Goal: Task Accomplishment & Management: Manage account settings

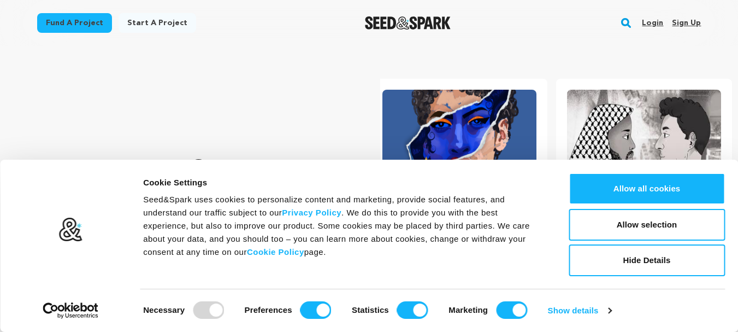
scroll to position [0, 193]
click at [679, 21] on link "Sign up" at bounding box center [686, 22] width 29 height 17
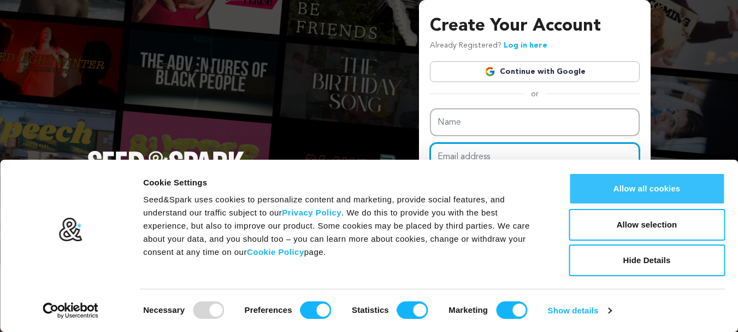
type input "[EMAIL_ADDRESS][DOMAIN_NAME]"
click at [669, 201] on button "Allow all cookies" at bounding box center [647, 189] width 156 height 32
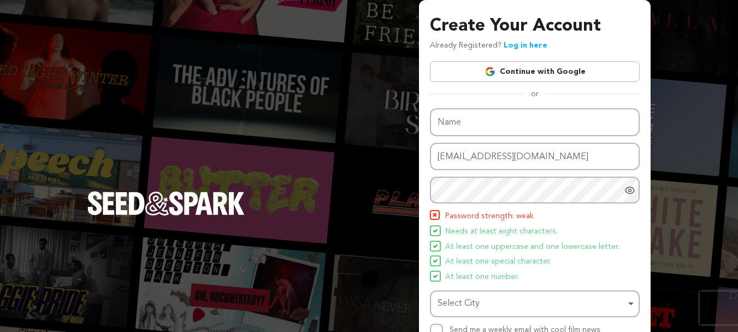
click at [523, 70] on link "Continue with Google" at bounding box center [535, 71] width 210 height 21
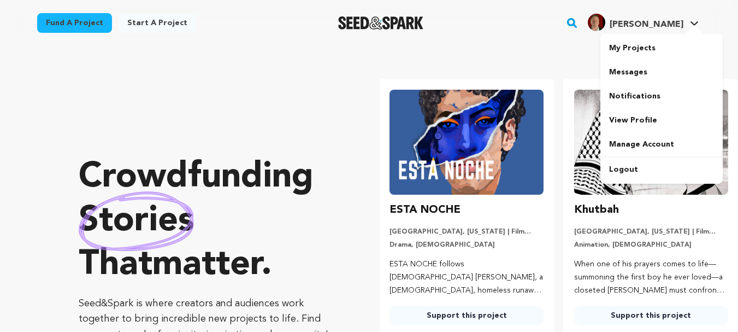
scroll to position [0, 193]
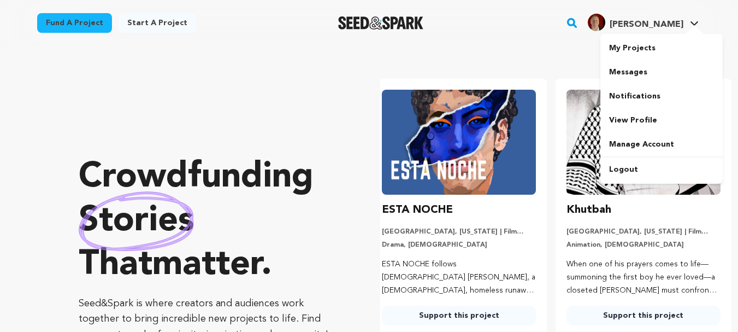
click at [633, 34] on div "My Projects Messages Notifications View Profile Manage Account Logout" at bounding box center [661, 109] width 122 height 150
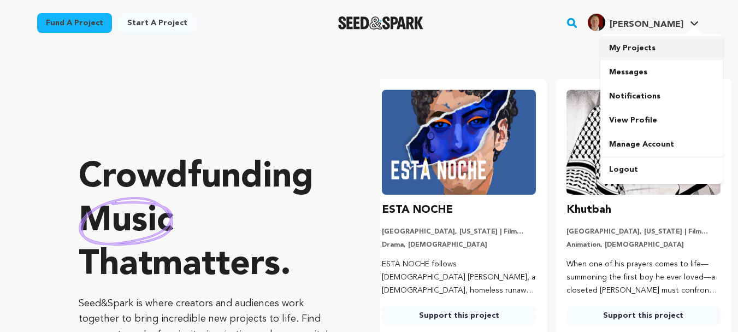
click at [625, 54] on link "My Projects" at bounding box center [661, 48] width 122 height 24
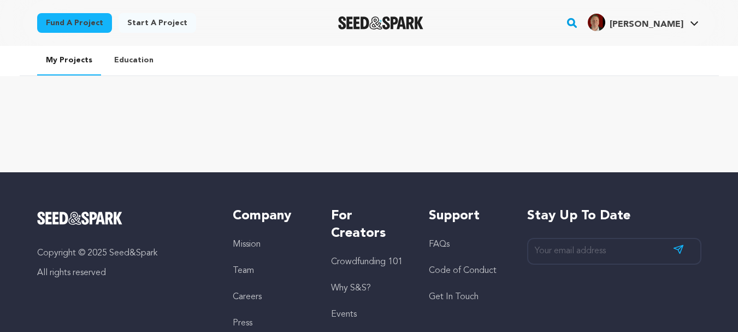
click at [642, 31] on h4 "George M." at bounding box center [647, 24] width 74 height 13
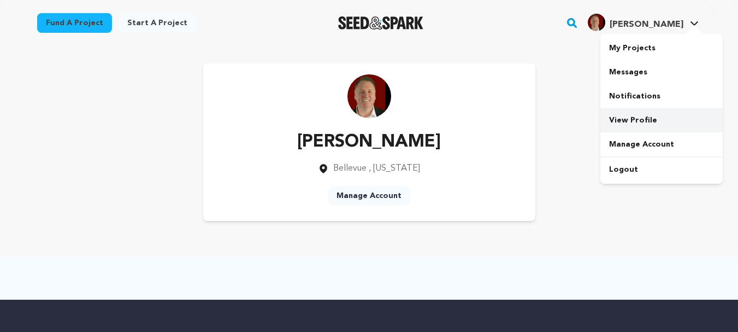
click at [639, 114] on link "View Profile" at bounding box center [661, 120] width 122 height 24
click at [356, 195] on link "Manage Account" at bounding box center [369, 196] width 83 height 20
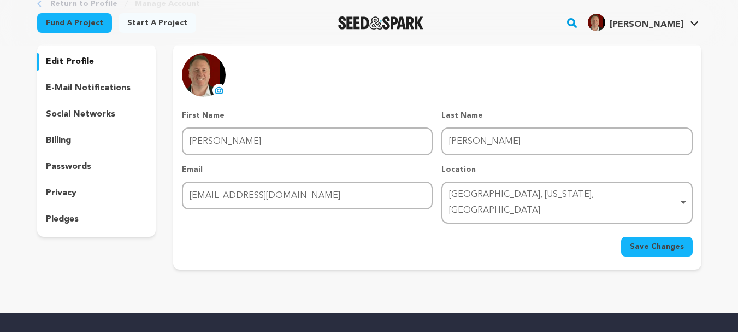
scroll to position [55, 0]
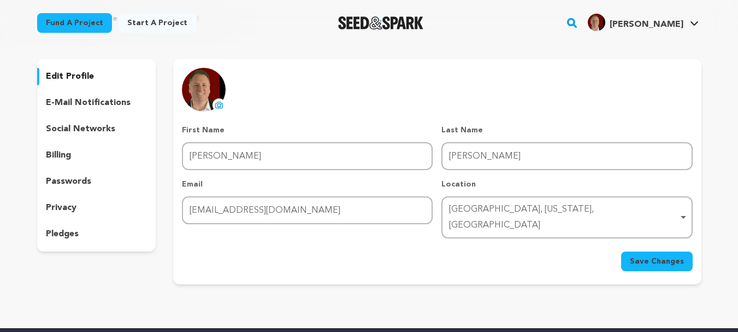
click at [74, 123] on p "social networks" at bounding box center [80, 128] width 69 height 13
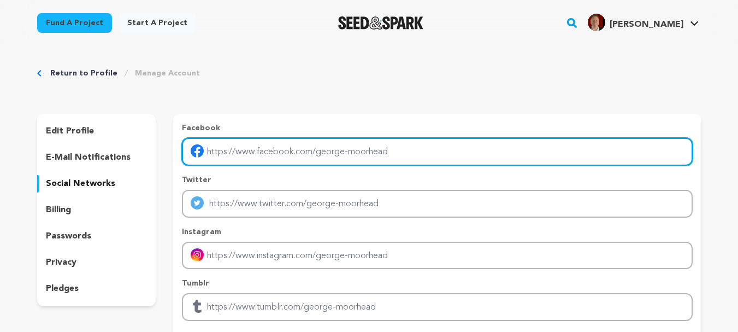
click at [293, 154] on input "Enter facebook profile link" at bounding box center [437, 152] width 510 height 28
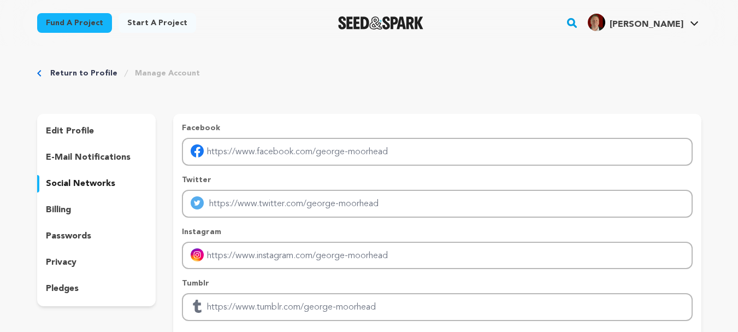
click at [86, 121] on div "edit profile e-mail notifications social networks billing passwords privacy ple…" at bounding box center [96, 210] width 119 height 192
click at [86, 126] on p "edit profile" at bounding box center [70, 131] width 48 height 13
